Goal: Check status: Check status

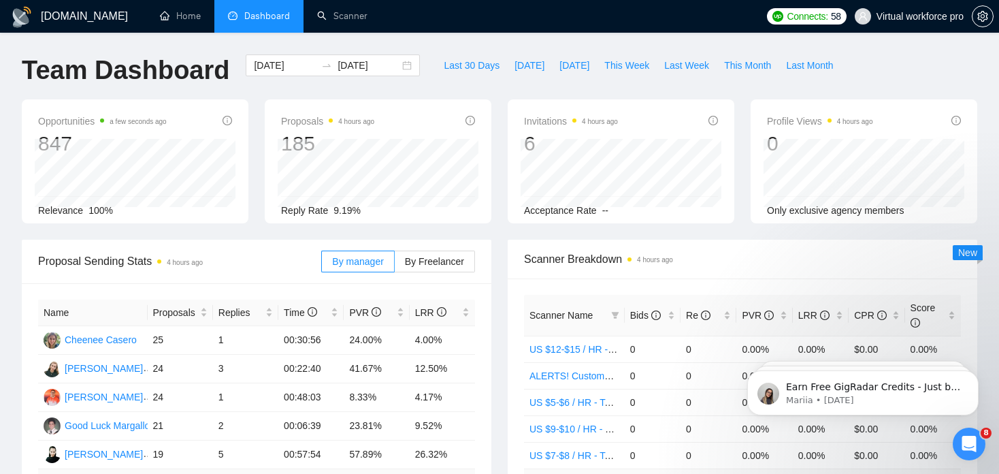
click at [866, 101] on div "Profile Views 4 hours ago 0 Only exclusive agency members" at bounding box center [863, 161] width 227 height 124
click at [344, 63] on input "[DATE]" at bounding box center [368, 65] width 62 height 15
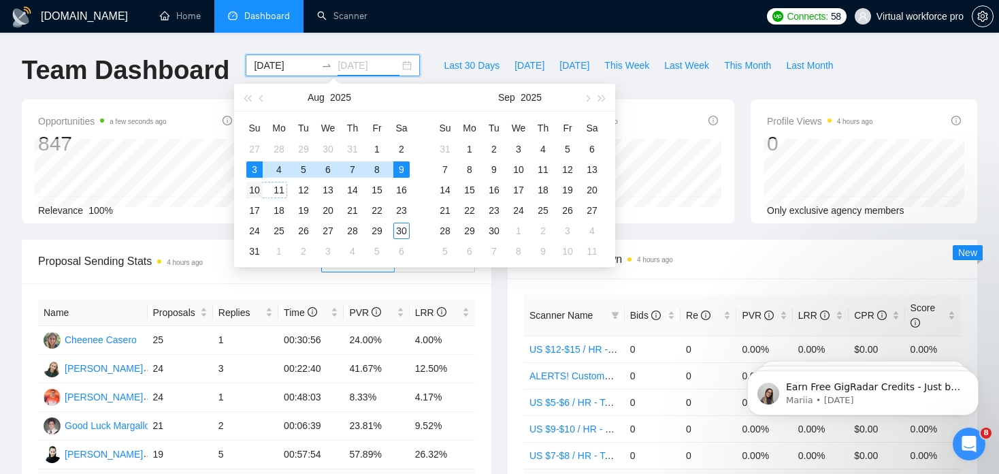
type input "[DATE]"
click at [257, 190] on div "10" at bounding box center [254, 190] width 16 height 16
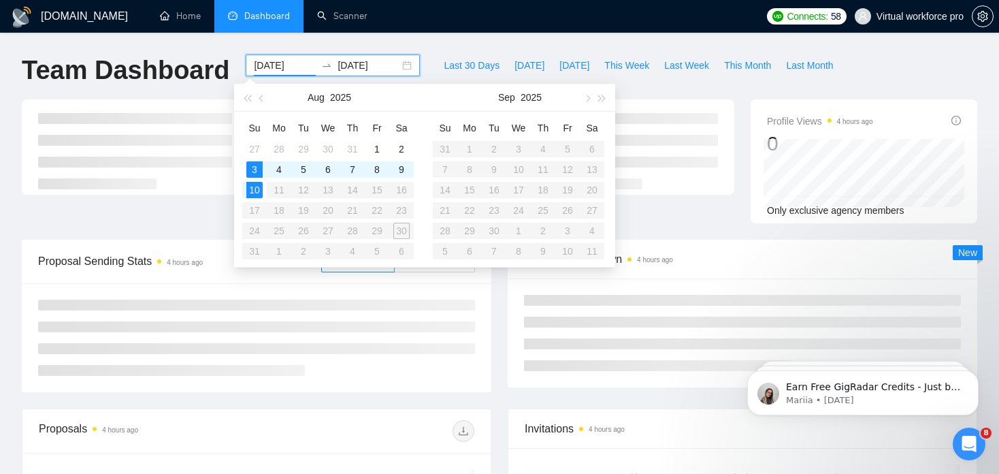
click at [398, 191] on table "Su Mo Tu We Th Fr Sa 27 28 29 30 31 1 2 3 4 5 6 7 8 9 10 11 12 13 14 15 16 17 1…" at bounding box center [327, 189] width 171 height 144
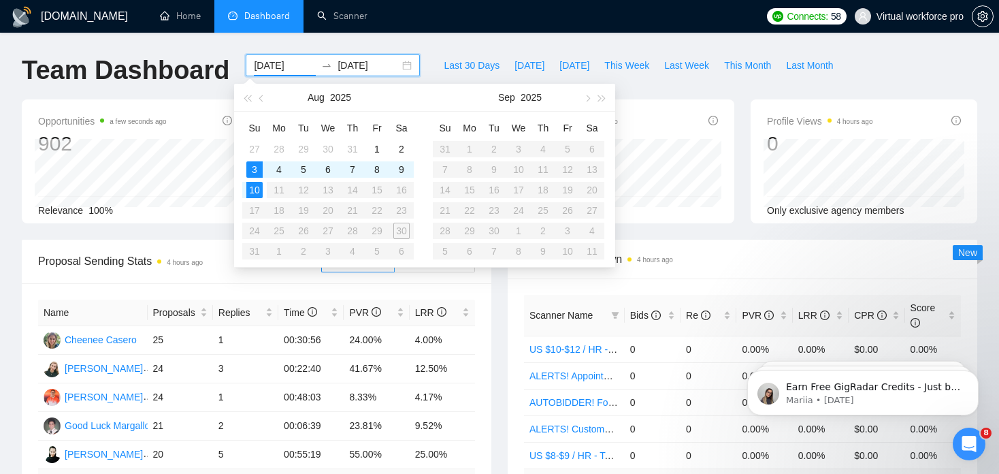
click at [401, 190] on table "Su Mo Tu We Th Fr Sa 27 28 29 30 31 1 2 3 4 5 6 7 8 9 10 11 12 13 14 15 16 17 1…" at bounding box center [327, 189] width 171 height 144
drag, startPoint x: 271, startPoint y: 191, endPoint x: 329, endPoint y: 193, distance: 57.8
click at [329, 193] on table "Su Mo Tu We Th Fr Sa 27 28 29 30 31 1 2 3 4 5 6 7 8 9 10 11 12 13 14 15 16 17 1…" at bounding box center [327, 189] width 171 height 144
type input "[DATE]"
click at [359, 56] on div "[DATE] [DATE]" at bounding box center [333, 65] width 174 height 22
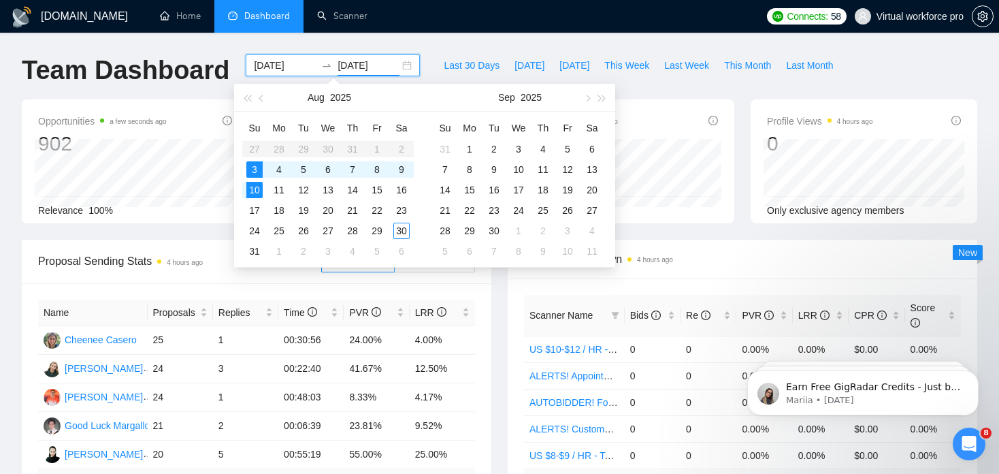
click at [353, 64] on input "[DATE]" at bounding box center [368, 65] width 62 height 15
type input "[DATE]"
click at [399, 188] on div "16" at bounding box center [401, 190] width 16 height 16
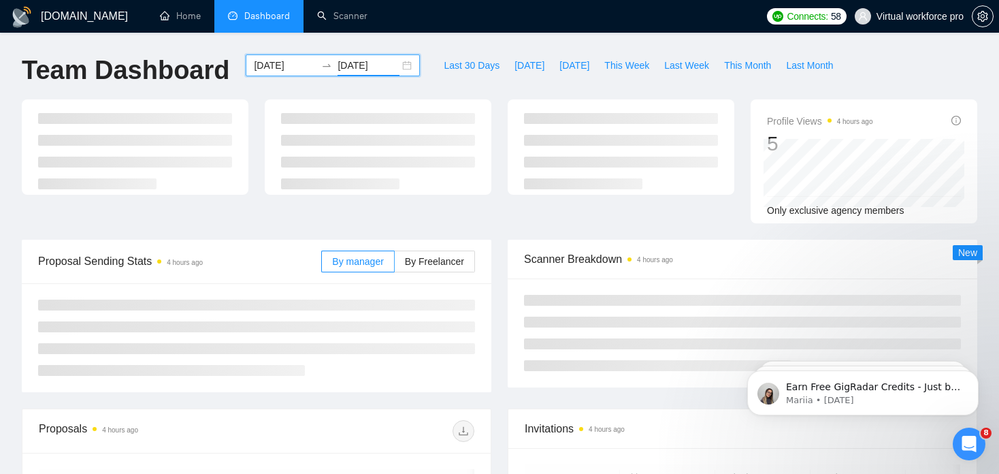
click at [290, 67] on input "[DATE]" at bounding box center [285, 65] width 62 height 15
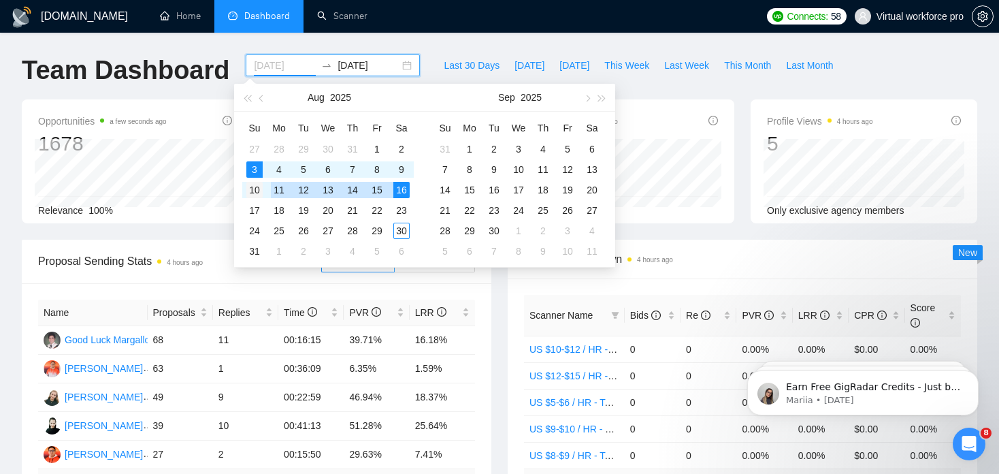
type input "[DATE]"
click at [260, 193] on div "10" at bounding box center [254, 190] width 16 height 16
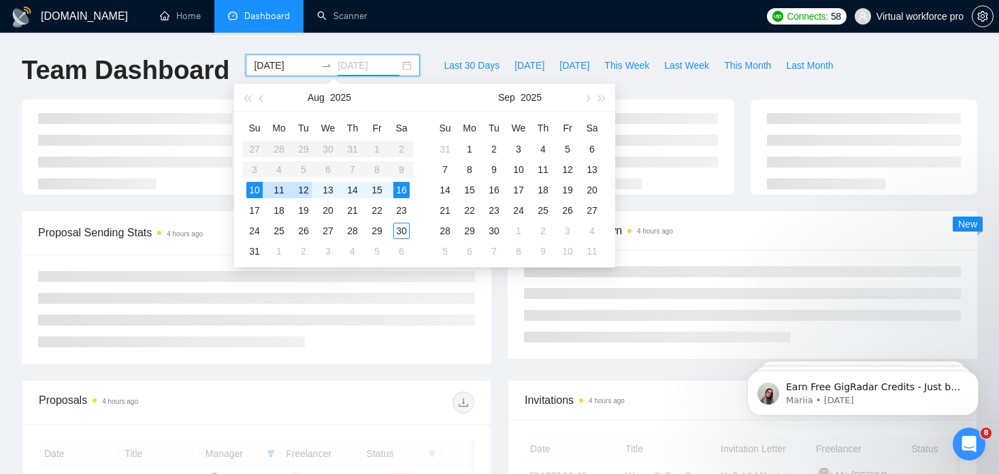
type input "[DATE]"
click at [356, 65] on input "[DATE]" at bounding box center [368, 65] width 62 height 15
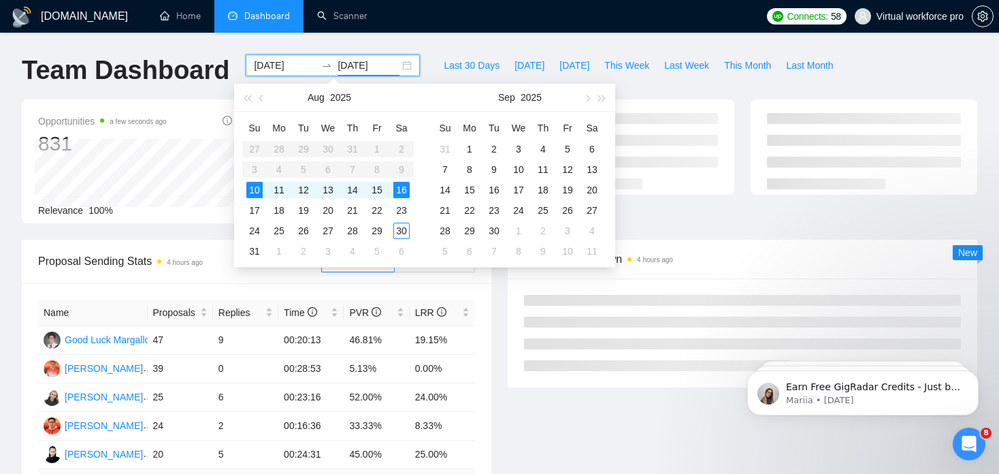
click at [403, 194] on div "16" at bounding box center [401, 190] width 16 height 16
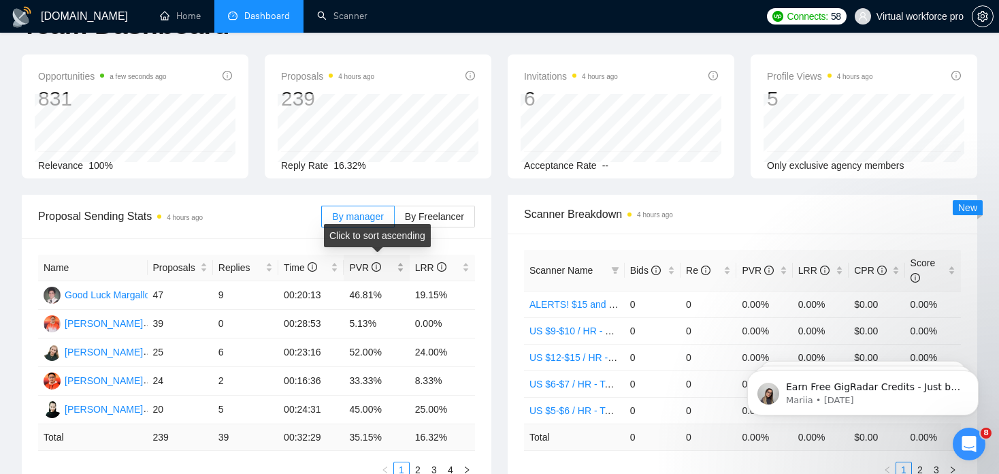
scroll to position [68, 0]
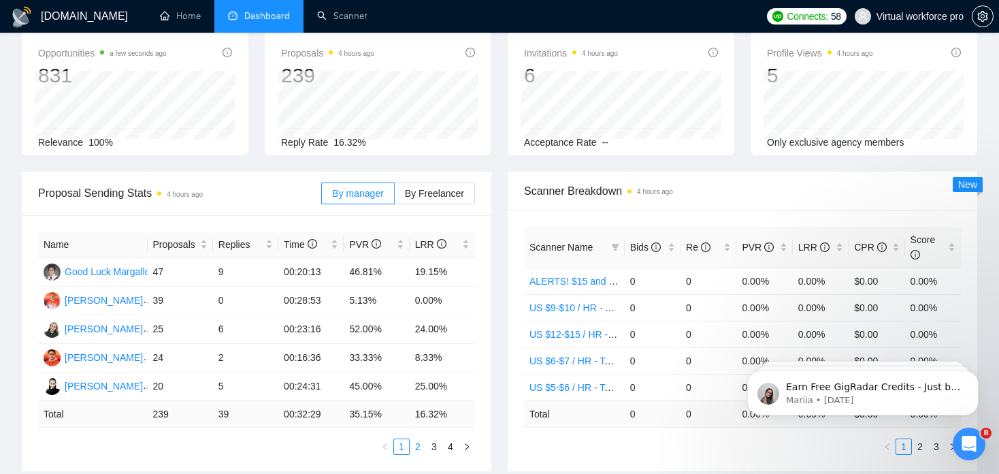
click at [422, 448] on link "2" at bounding box center [417, 446] width 15 height 15
click at [401, 445] on link "1" at bounding box center [401, 446] width 15 height 15
click at [418, 450] on link "2" at bounding box center [417, 446] width 15 height 15
click at [435, 451] on link "3" at bounding box center [434, 446] width 15 height 15
click at [399, 446] on link "1" at bounding box center [401, 446] width 15 height 15
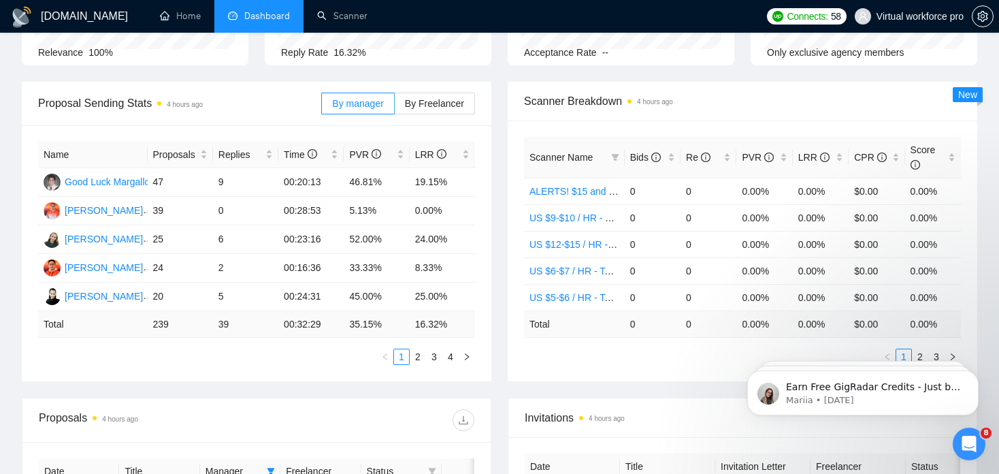
scroll to position [136, 0]
